Goal: Book appointment/travel/reservation

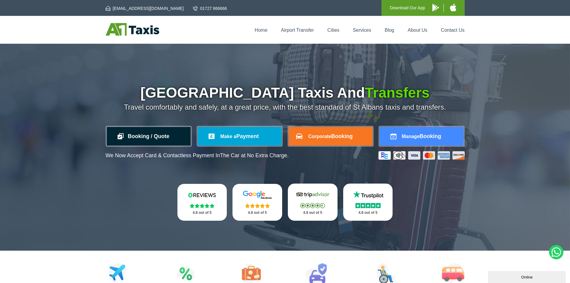
click at [154, 136] on link "Booking / Quote" at bounding box center [149, 136] width 84 height 19
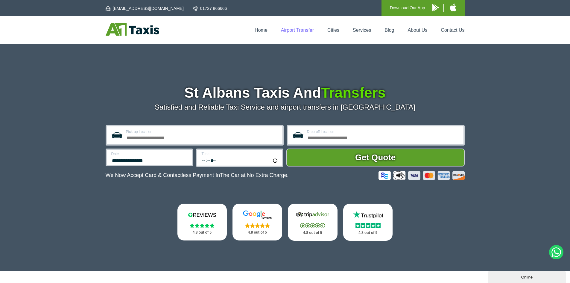
click at [300, 31] on link "Airport Transfer" at bounding box center [297, 30] width 33 height 5
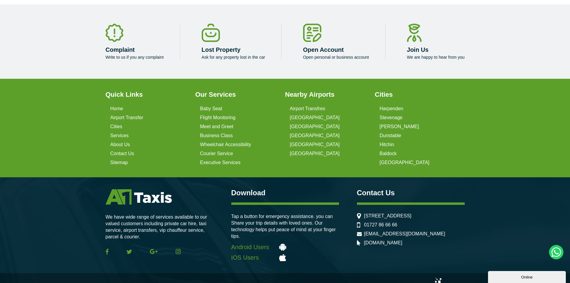
scroll to position [1472, 0]
